Goal: Navigation & Orientation: Understand site structure

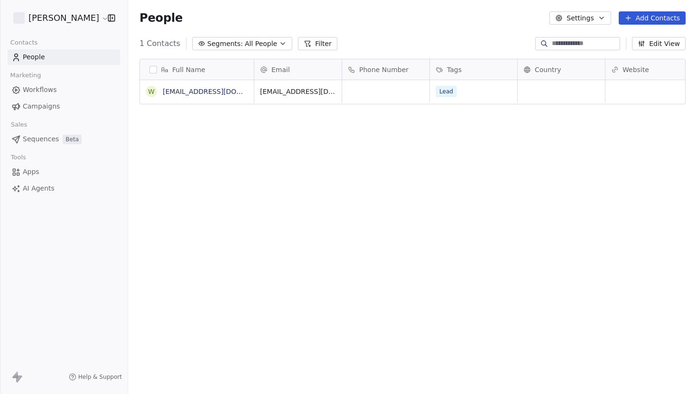
scroll to position [347, 569]
click at [54, 20] on html "[PERSON_NAME] Contacts People Marketing Workflows Campaigns Sales Sequences Bet…" at bounding box center [348, 197] width 697 height 394
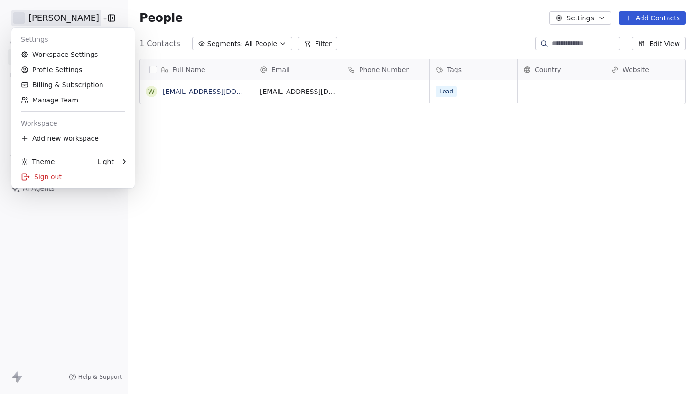
click at [54, 20] on html "[PERSON_NAME] Contacts People Marketing Workflows Campaigns Sales Sequences Bet…" at bounding box center [348, 197] width 697 height 394
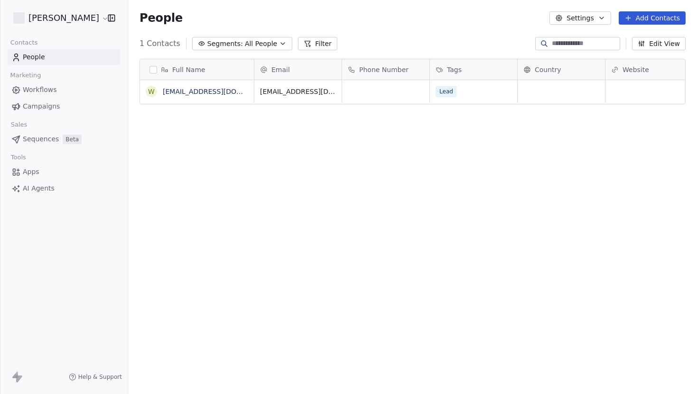
click at [60, 104] on link "Campaigns" at bounding box center [64, 107] width 113 height 16
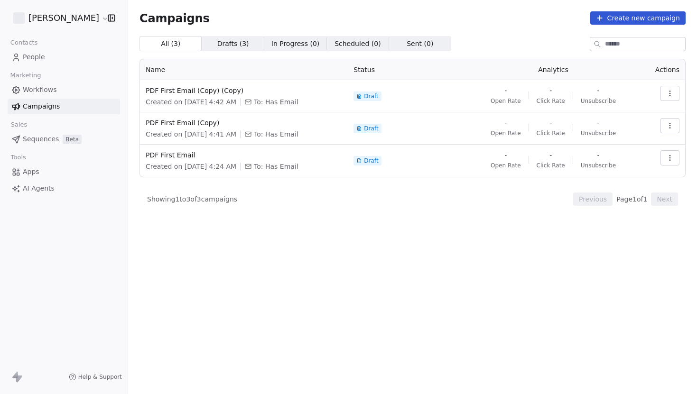
click at [58, 96] on link "Workflows" at bounding box center [64, 90] width 113 height 16
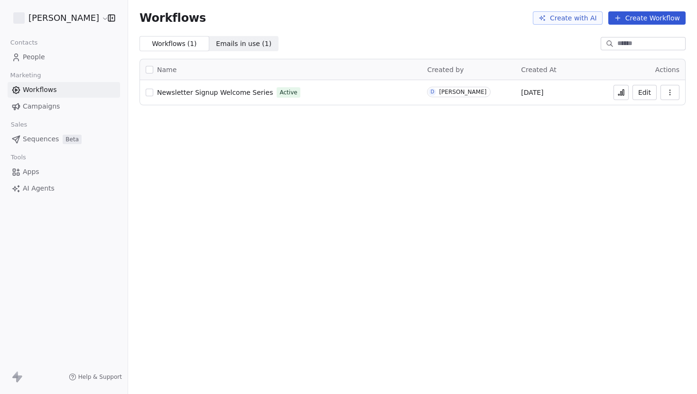
click at [234, 87] on div "Newsletter Signup Welcome Series Active" at bounding box center [281, 92] width 270 height 13
click at [234, 89] on span "Newsletter Signup Welcome Series" at bounding box center [215, 93] width 116 height 8
click at [29, 171] on span "Apps" at bounding box center [31, 172] width 17 height 10
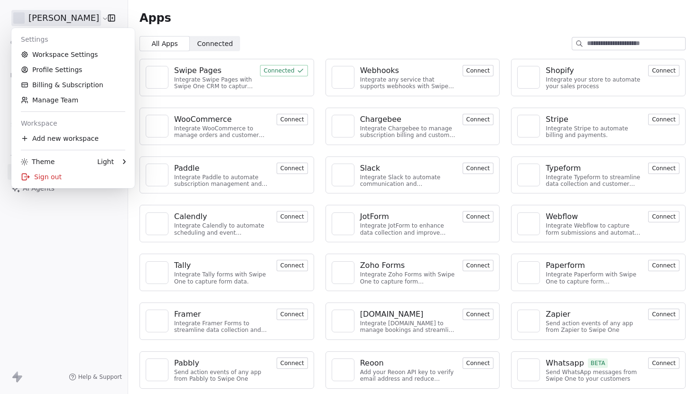
click at [70, 19] on html "Vivian Yun Contacts People Marketing Workflows Campaigns Sales Sequences Beta T…" at bounding box center [348, 197] width 697 height 394
